Goal: Task Accomplishment & Management: Use online tool/utility

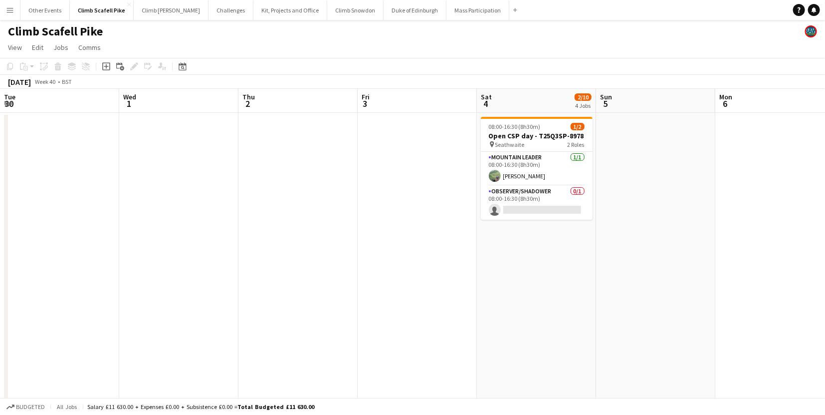
scroll to position [0, 305]
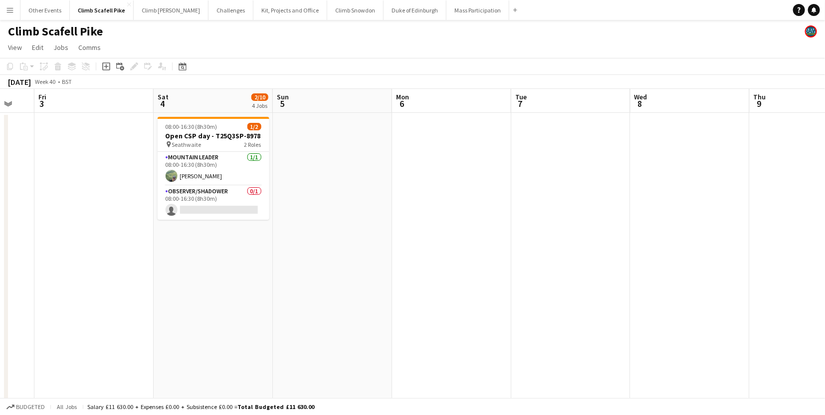
drag, startPoint x: 241, startPoint y: 241, endPoint x: 349, endPoint y: 242, distance: 107.8
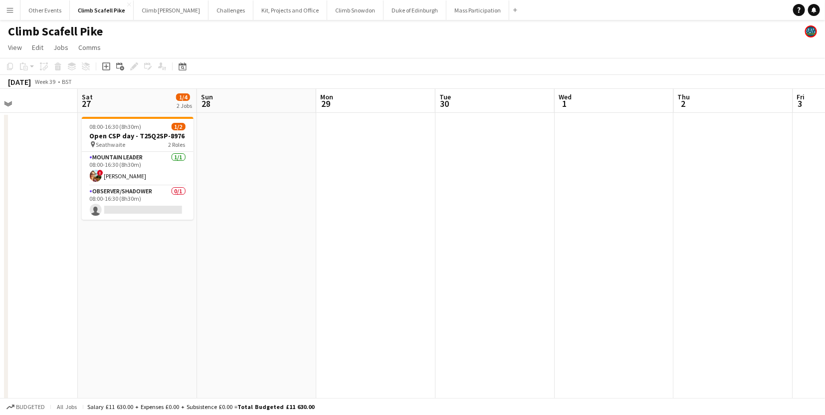
drag, startPoint x: 235, startPoint y: 300, endPoint x: 411, endPoint y: 242, distance: 185.1
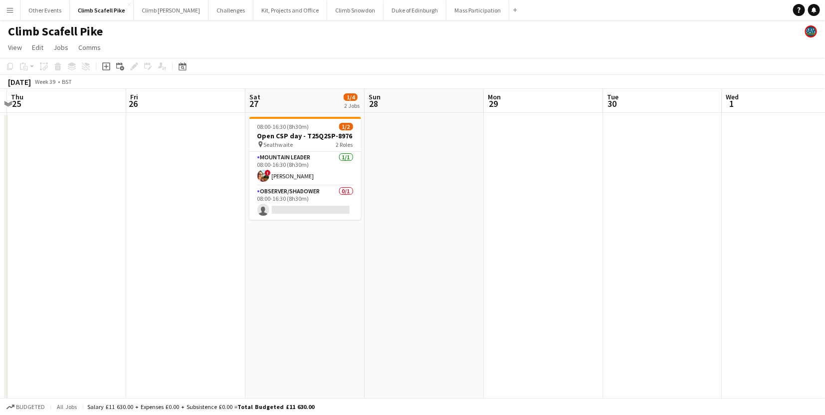
drag, startPoint x: 253, startPoint y: 293, endPoint x: 577, endPoint y: 237, distance: 328.6
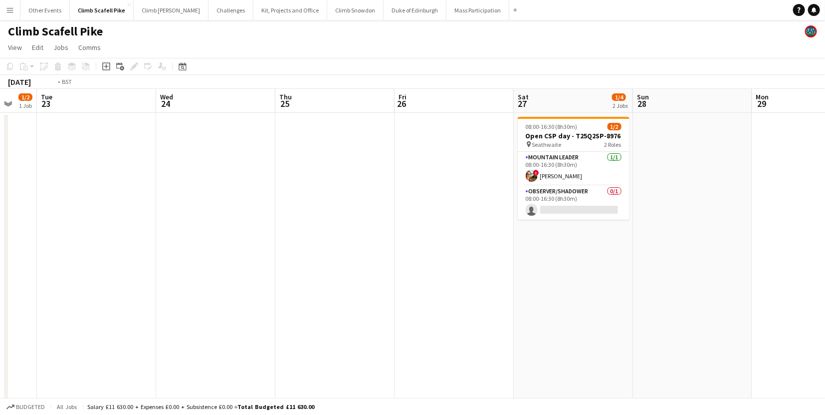
drag, startPoint x: 570, startPoint y: 269, endPoint x: 594, endPoint y: 265, distance: 23.9
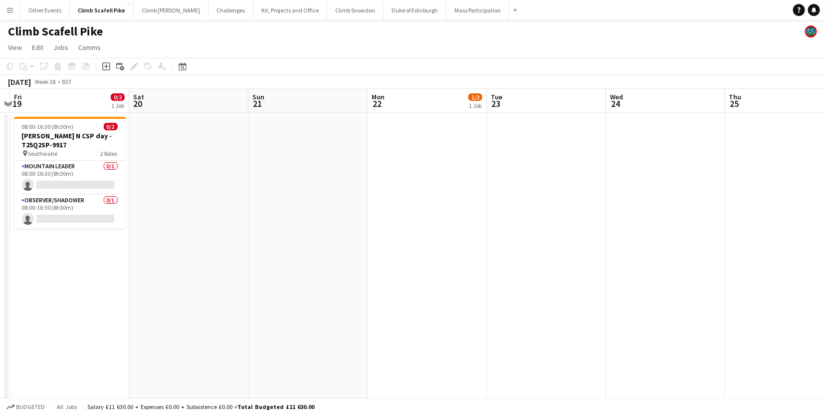
drag, startPoint x: 235, startPoint y: 294, endPoint x: 570, endPoint y: 227, distance: 340.9
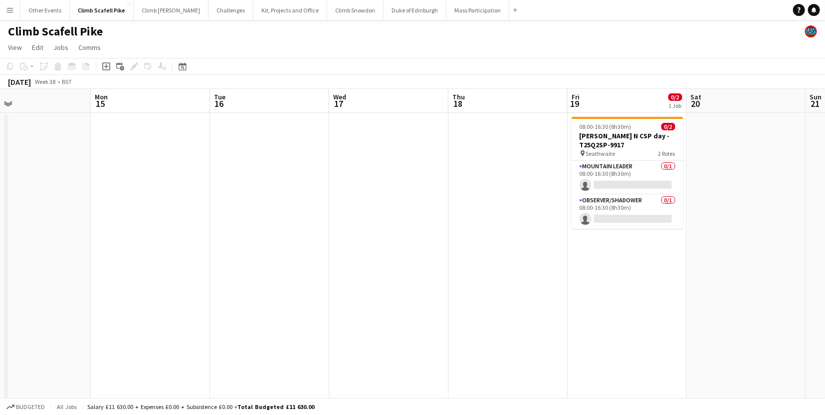
scroll to position [0, 339]
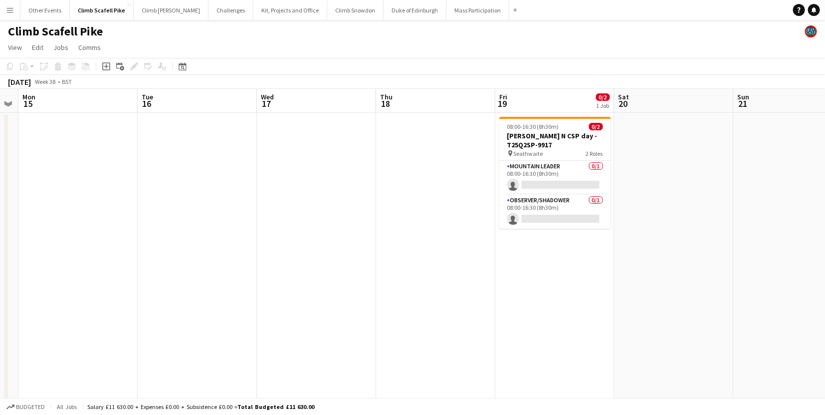
drag, startPoint x: 73, startPoint y: 296, endPoint x: 214, endPoint y: 291, distance: 140.8
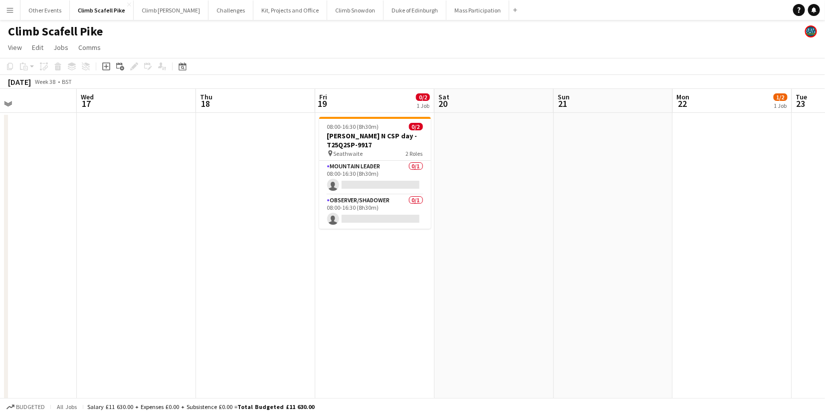
scroll to position [0, 282]
drag, startPoint x: 460, startPoint y: 283, endPoint x: 403, endPoint y: 287, distance: 57.0
